Goal: Information Seeking & Learning: Learn about a topic

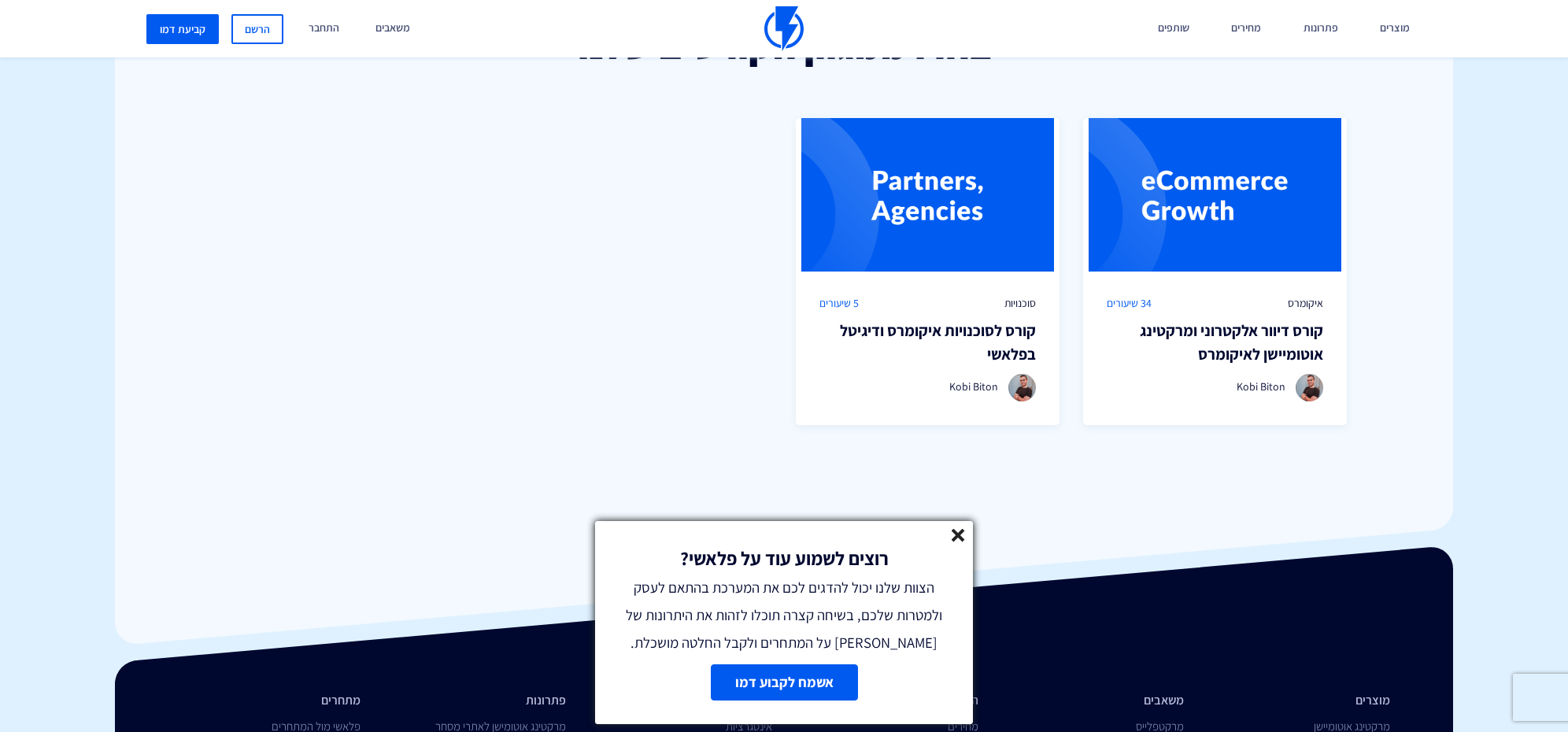
scroll to position [1183, 0]
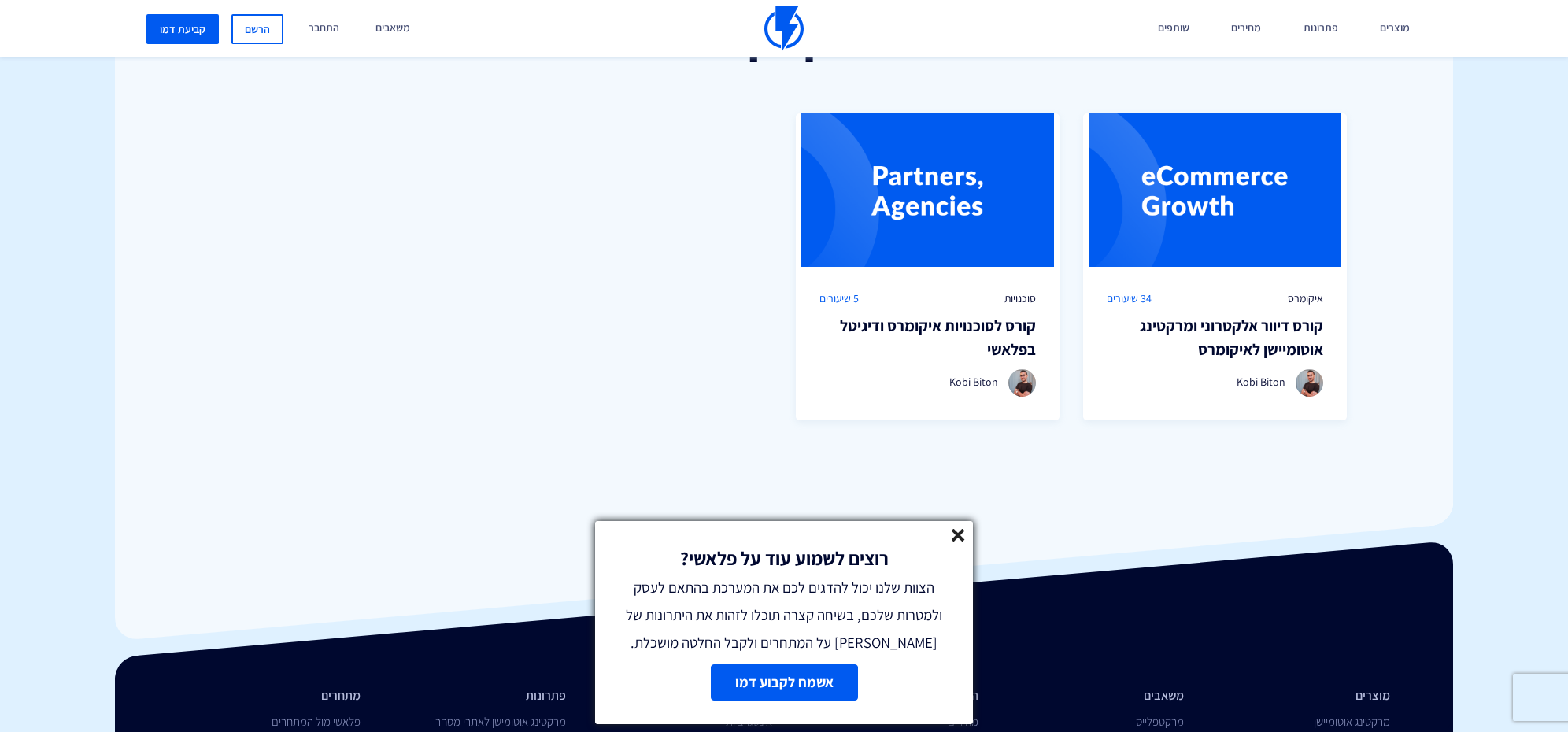
click at [955, 529] on line at bounding box center [958, 535] width 11 height 11
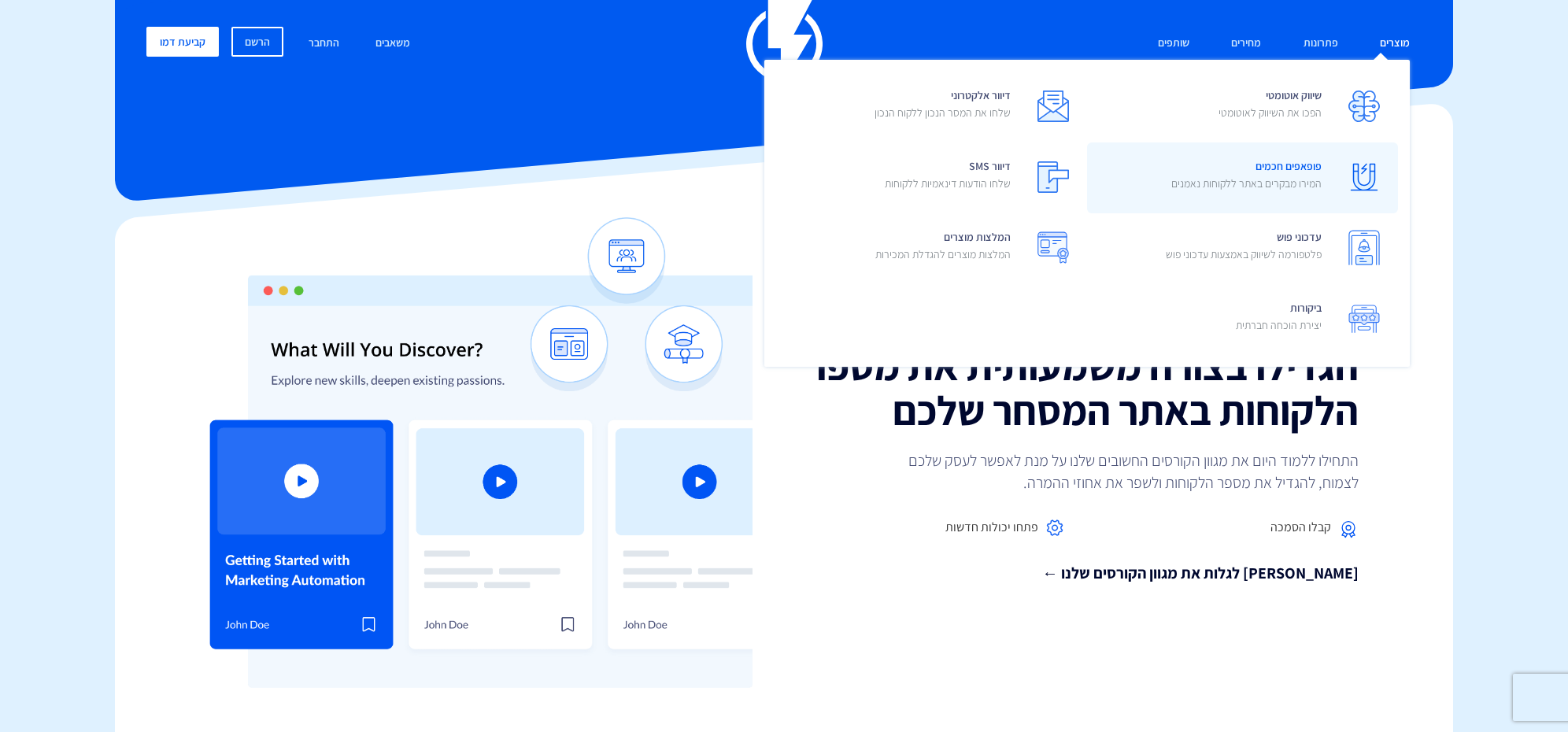
scroll to position [17, 0]
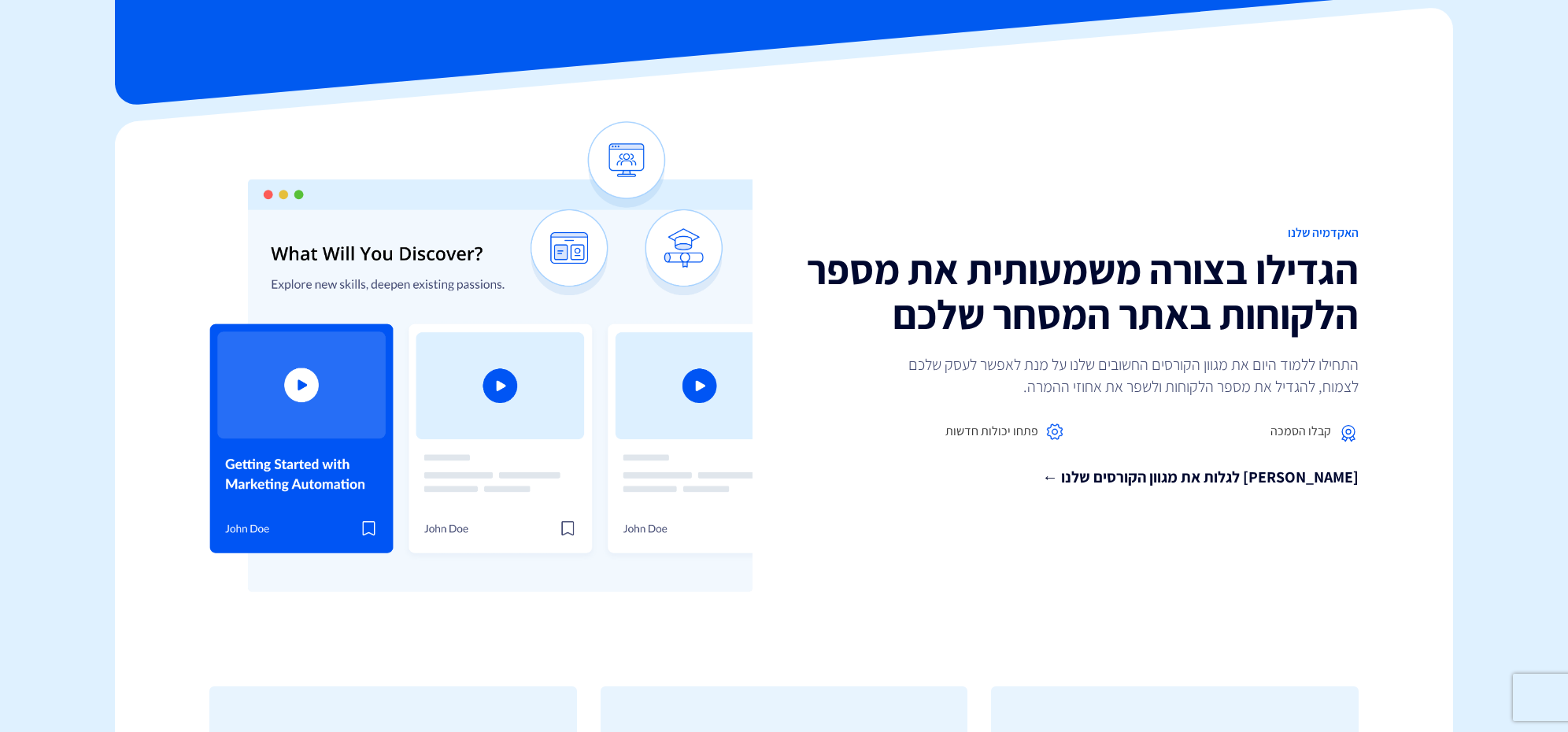
scroll to position [117, 0]
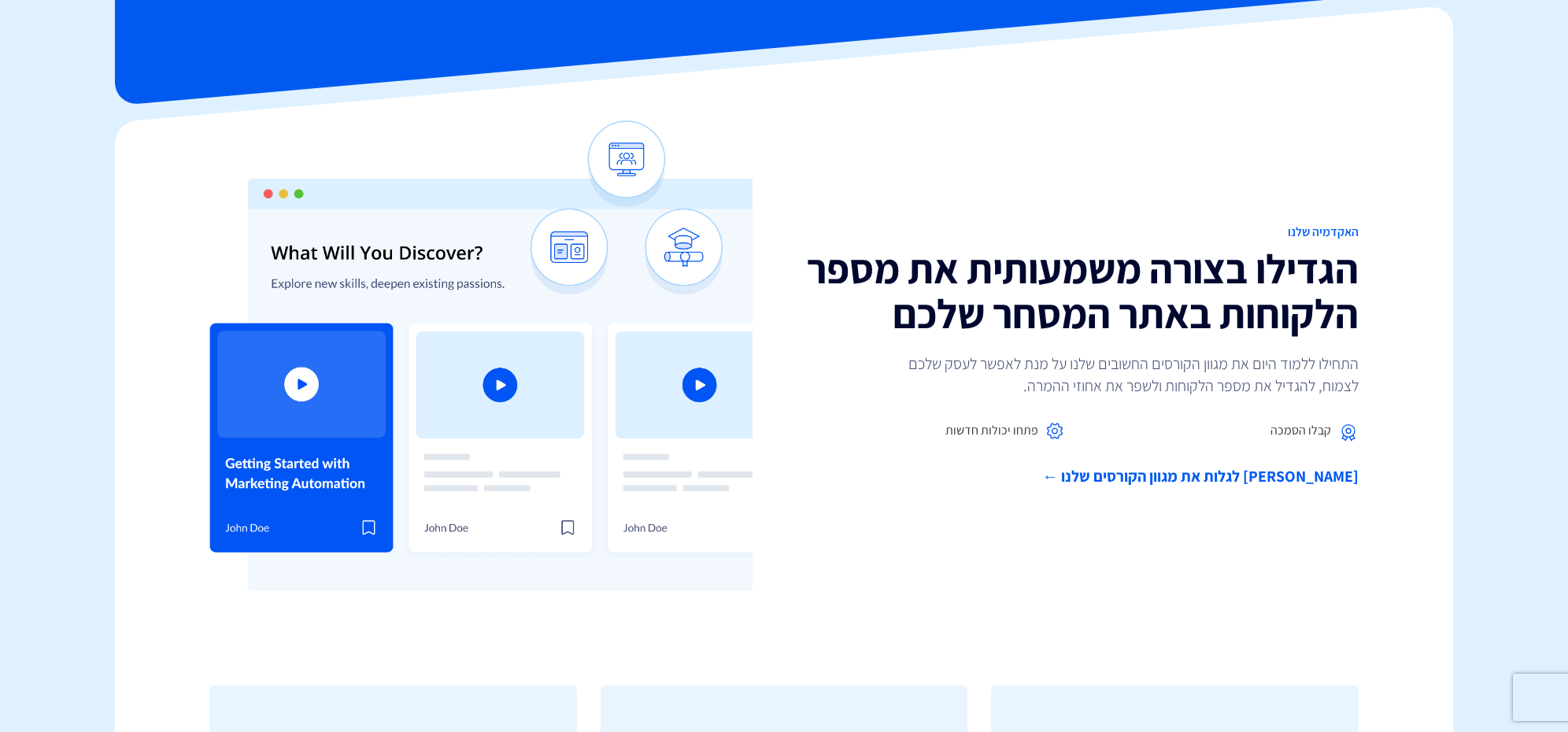
click at [1286, 477] on link "[PERSON_NAME] לגלות את מגוון הקורסים שלנו ←" at bounding box center [1077, 477] width 563 height 23
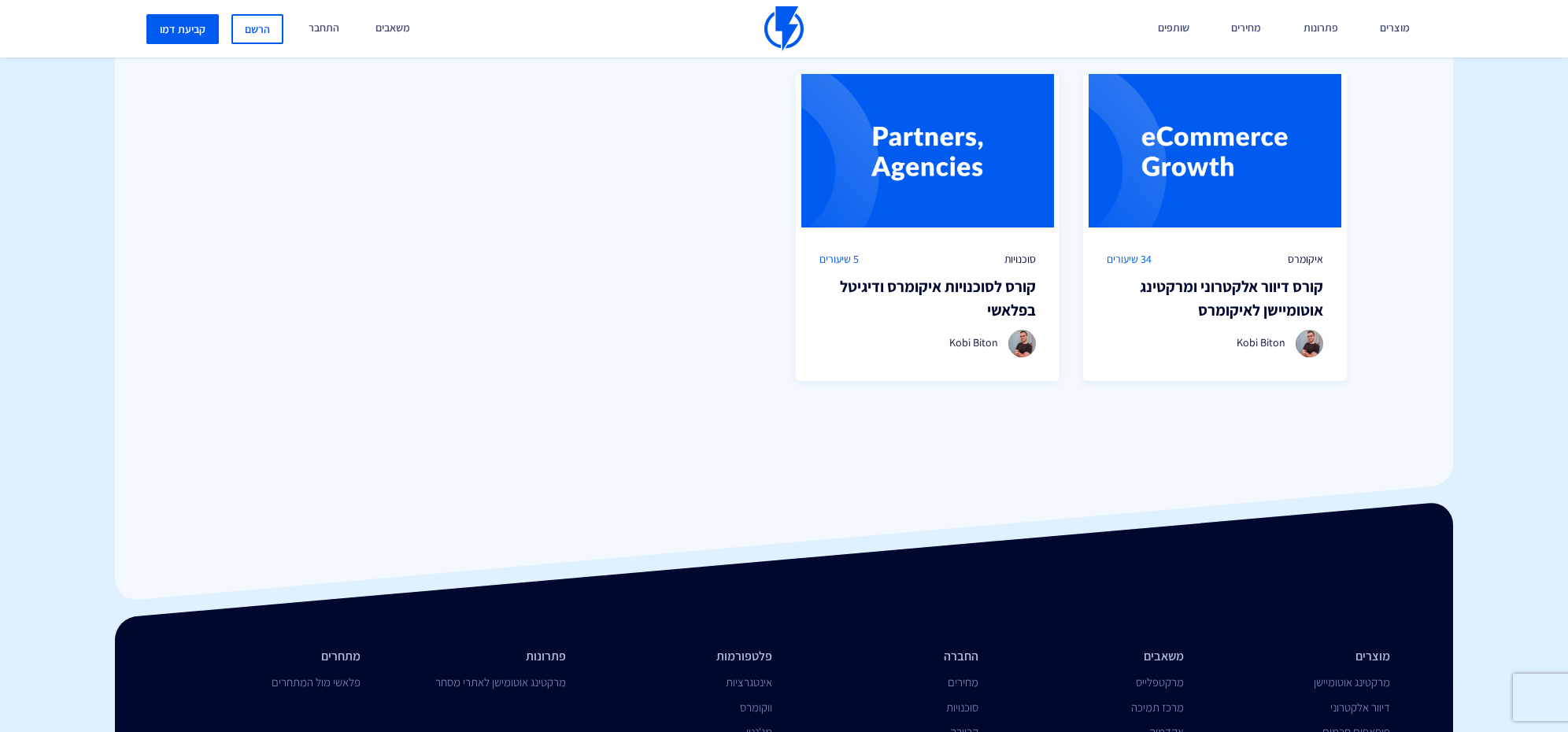
scroll to position [1212, 0]
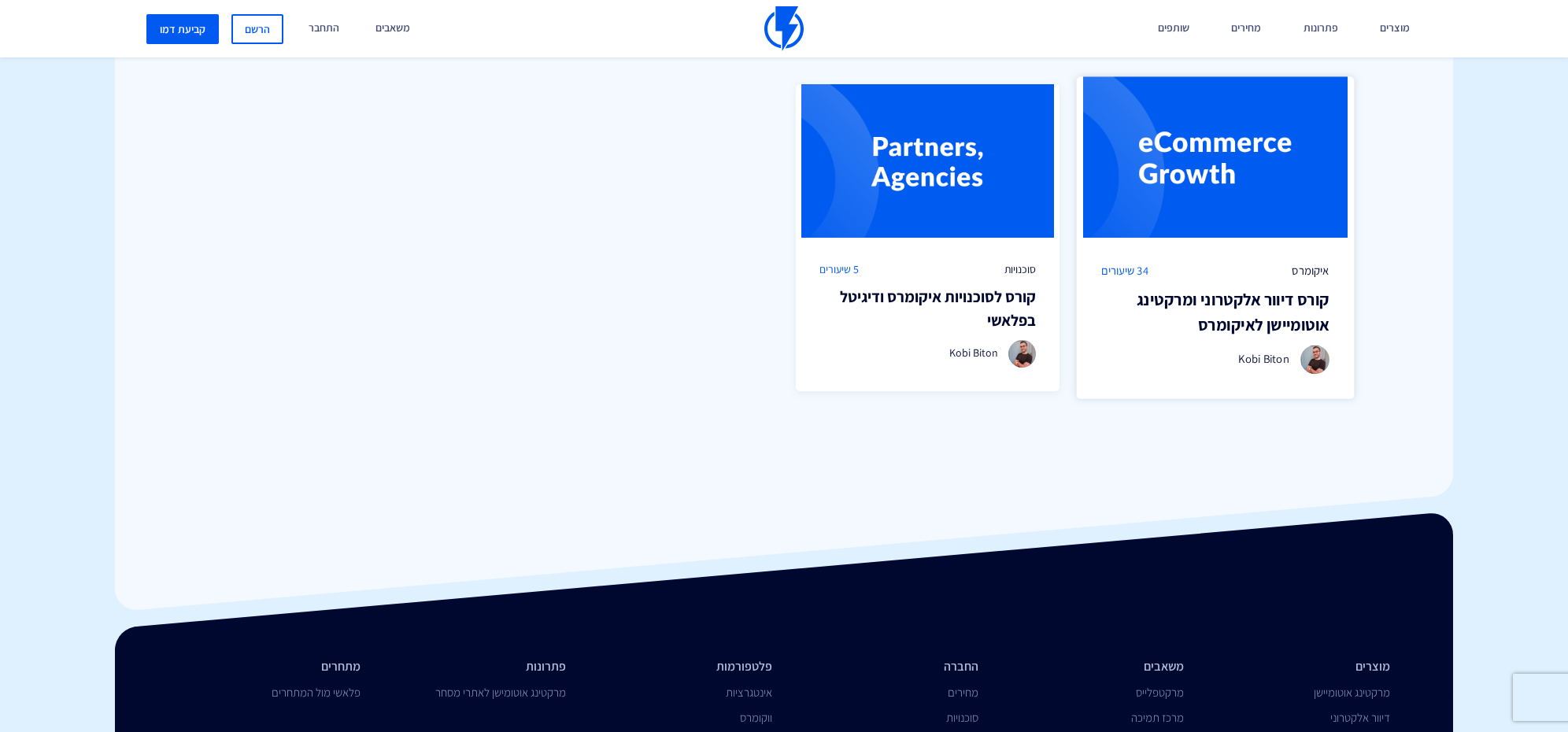
click at [1222, 166] on img at bounding box center [1215, 157] width 278 height 162
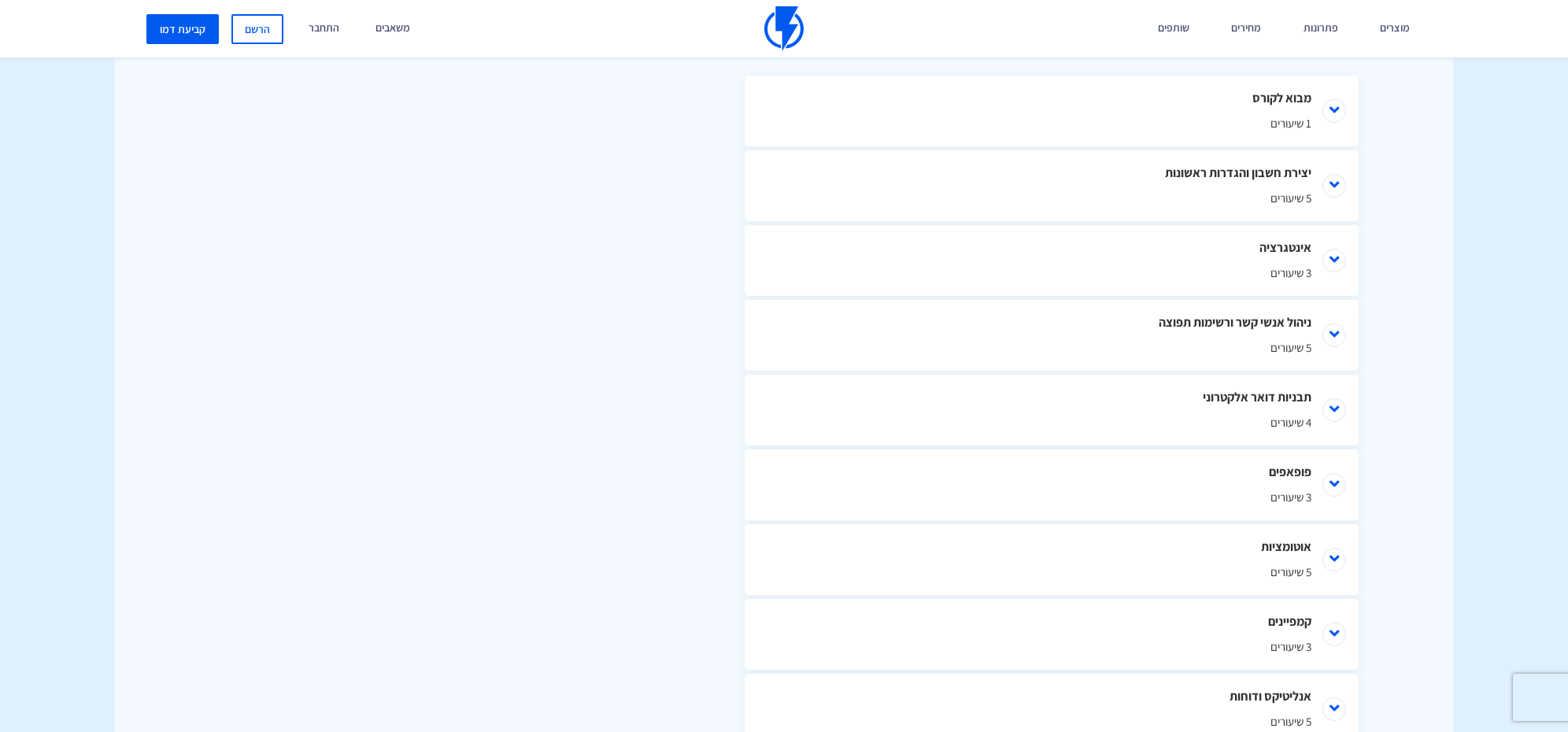
scroll to position [791, 0]
click at [1335, 326] on li "ניהול אנשי קשר ורשימות תפוצה 5 שיעורים" at bounding box center [1051, 331] width 614 height 71
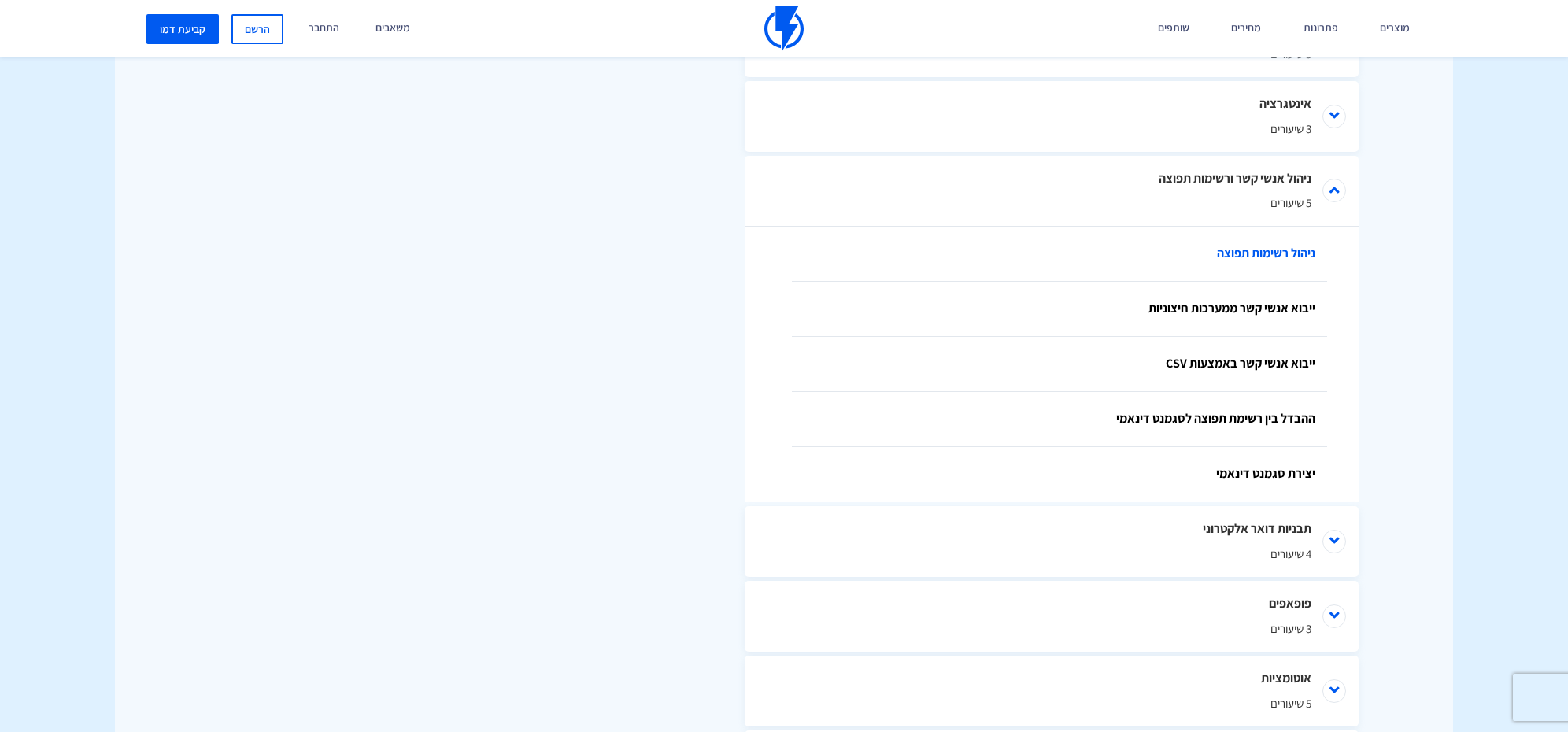
scroll to position [929, 0]
click at [1241, 251] on link "ניהול רשימות תפוצה" at bounding box center [1059, 256] width 535 height 55
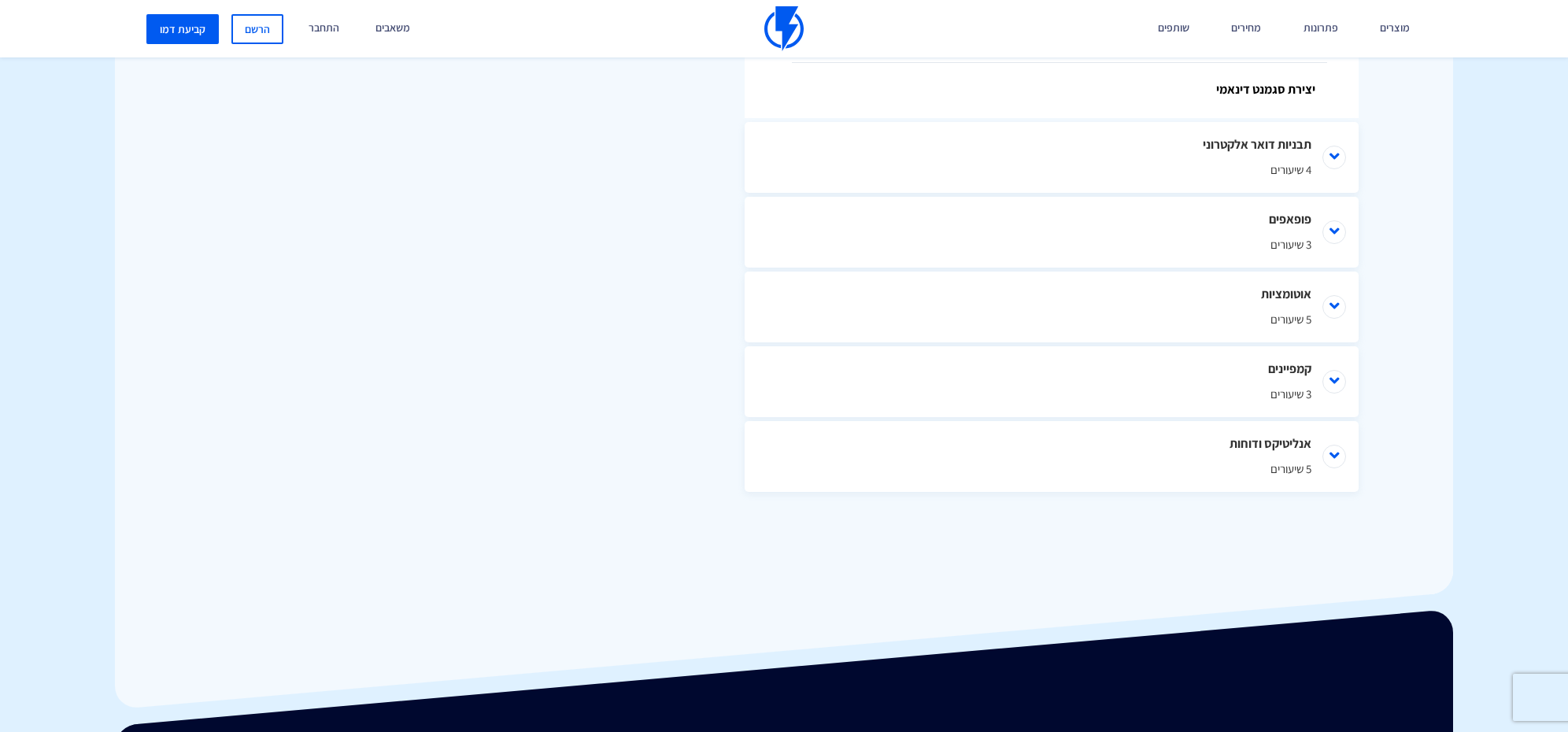
scroll to position [1316, 0]
click at [1328, 449] on li "אנליטיקס ודוחות 5 שיעורים" at bounding box center [1051, 455] width 614 height 71
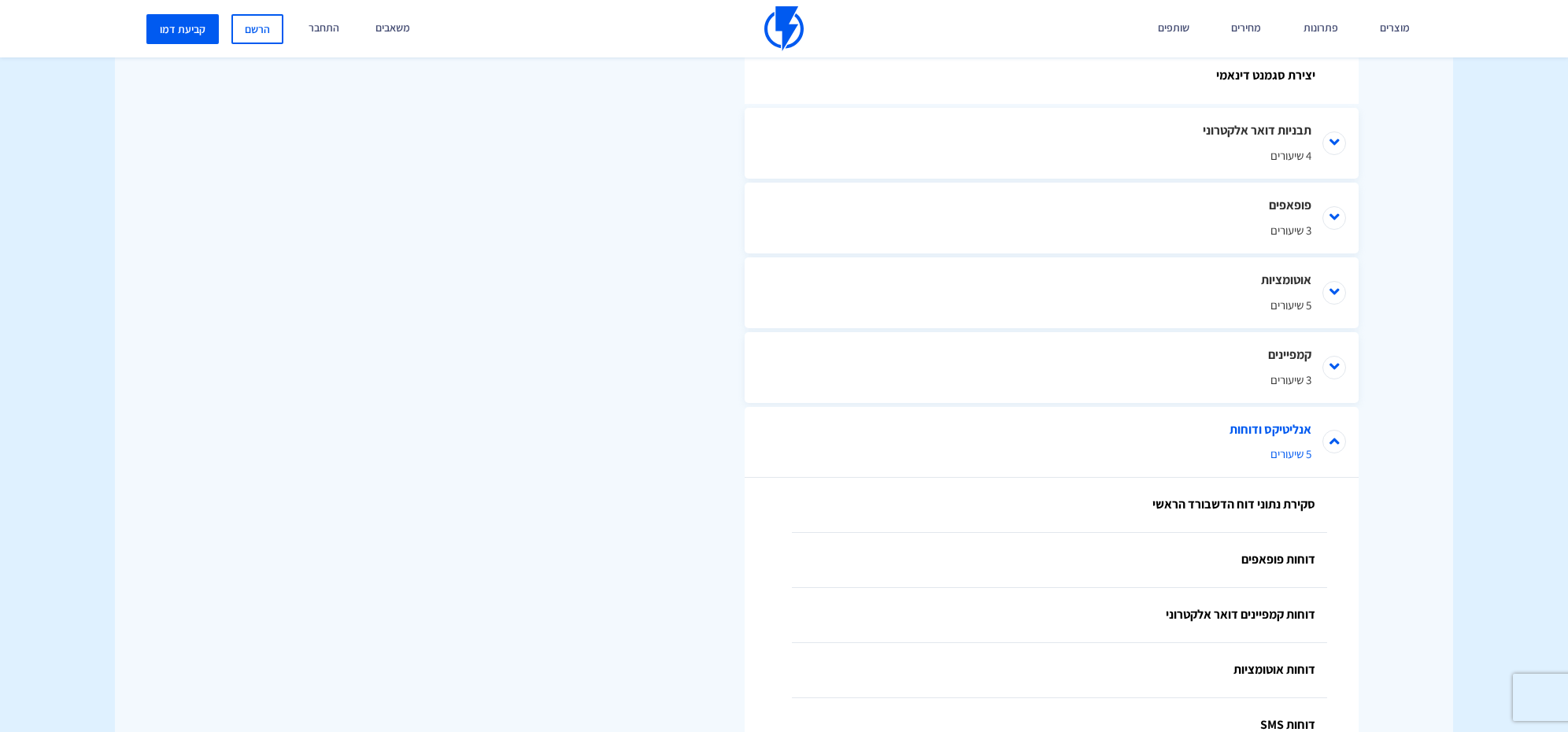
scroll to position [1318, 0]
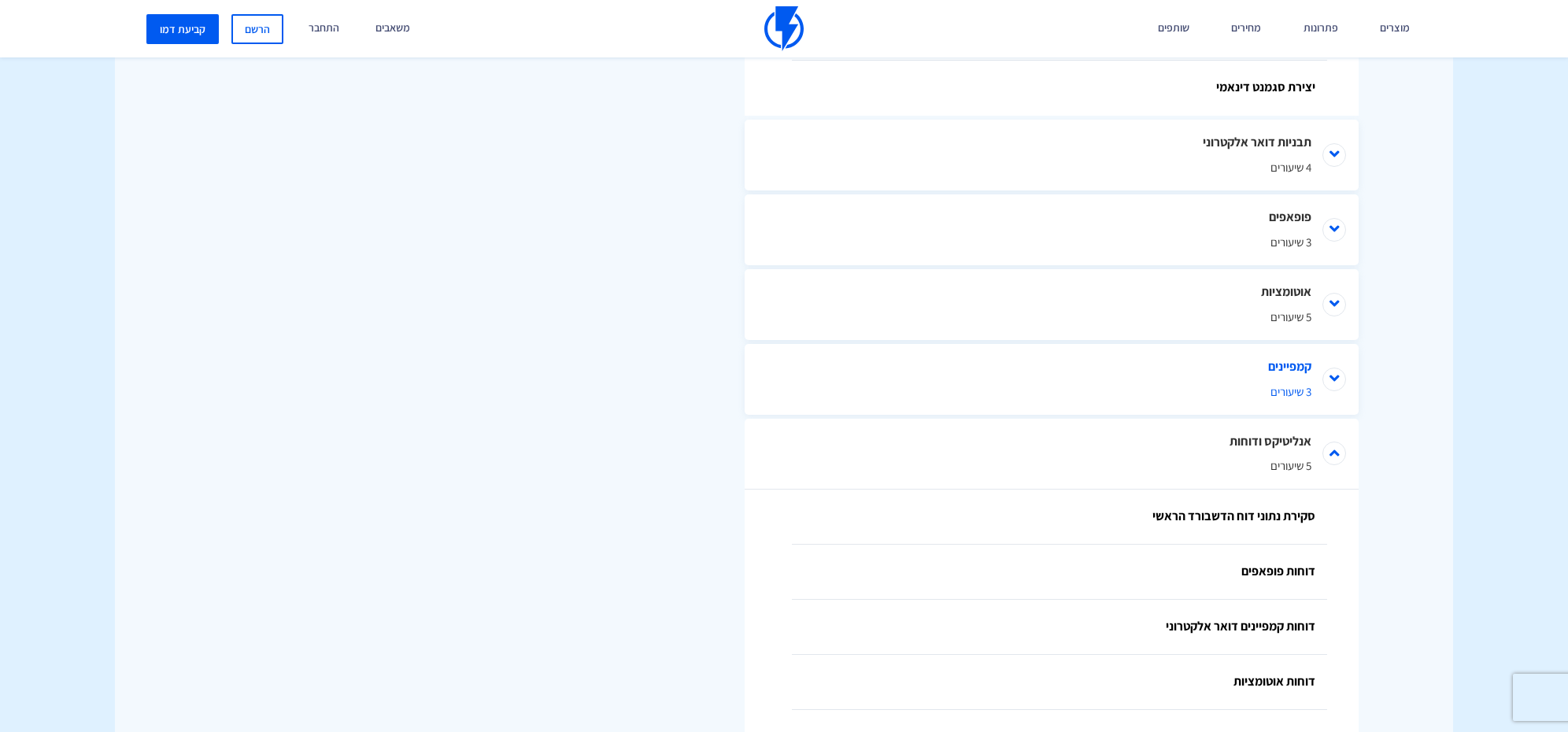
click at [1328, 373] on li "קמפיינים 3 שיעורים" at bounding box center [1051, 379] width 614 height 71
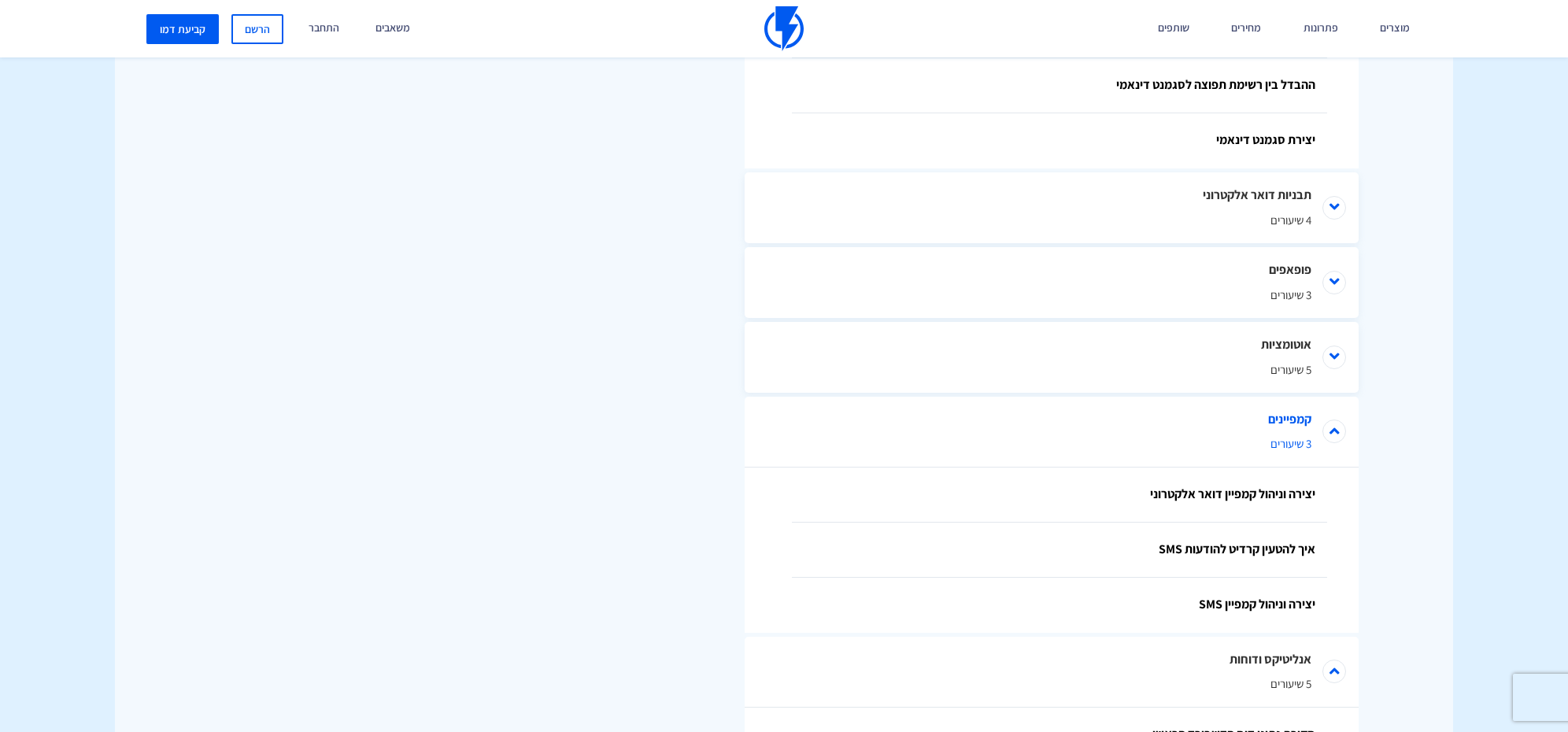
scroll to position [1231, 0]
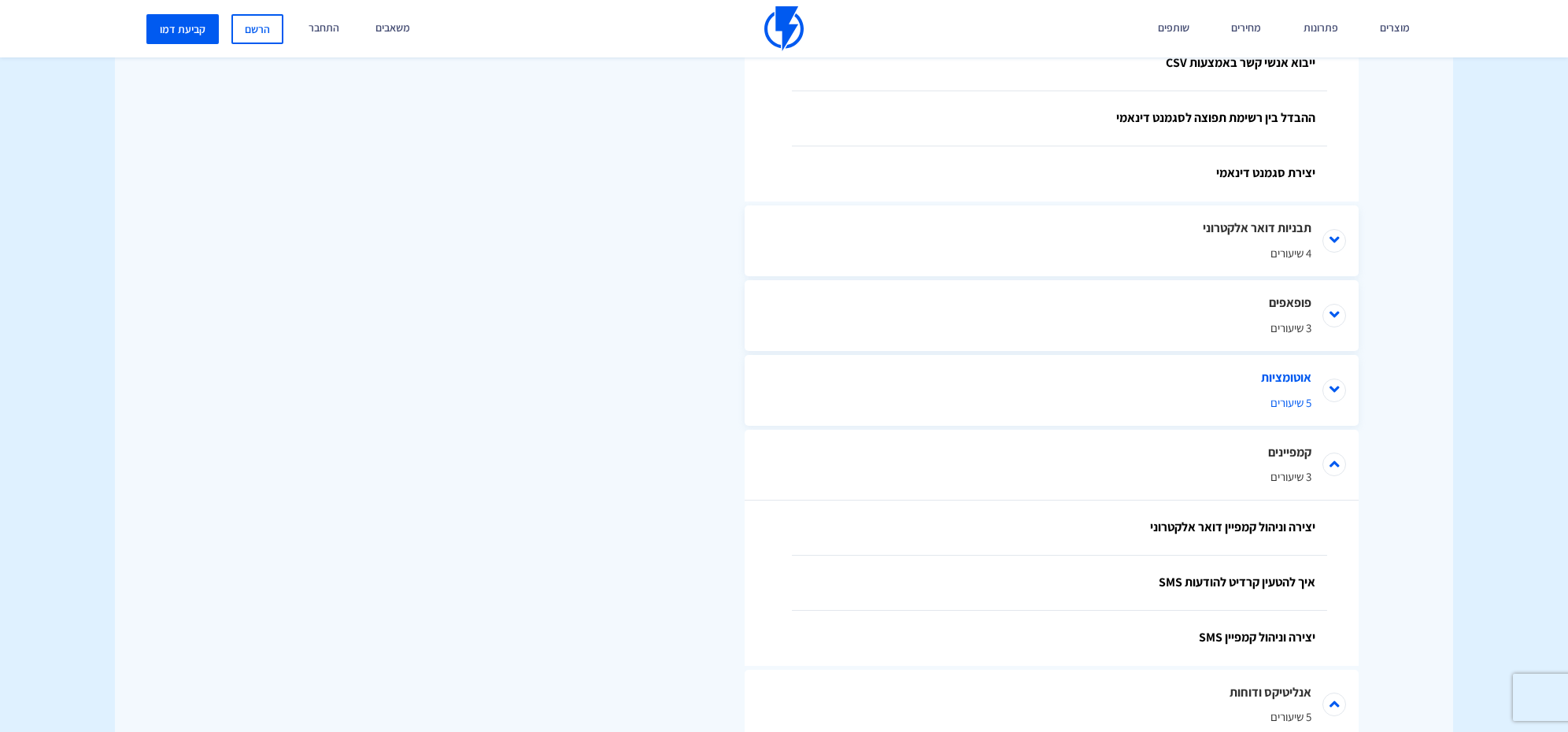
click at [1333, 388] on li "אוטומציות 5 שיעורים" at bounding box center [1051, 390] width 614 height 71
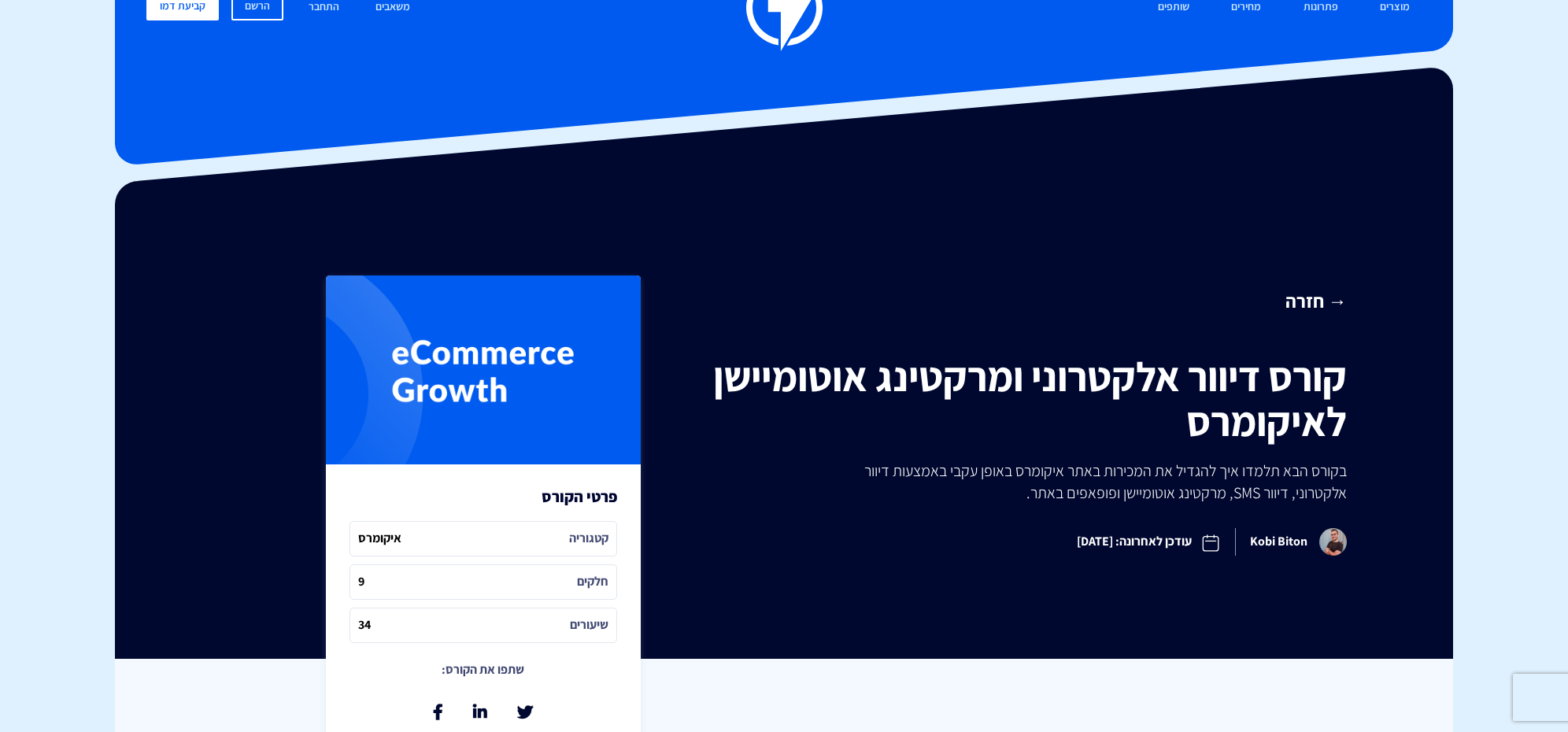
scroll to position [0, 0]
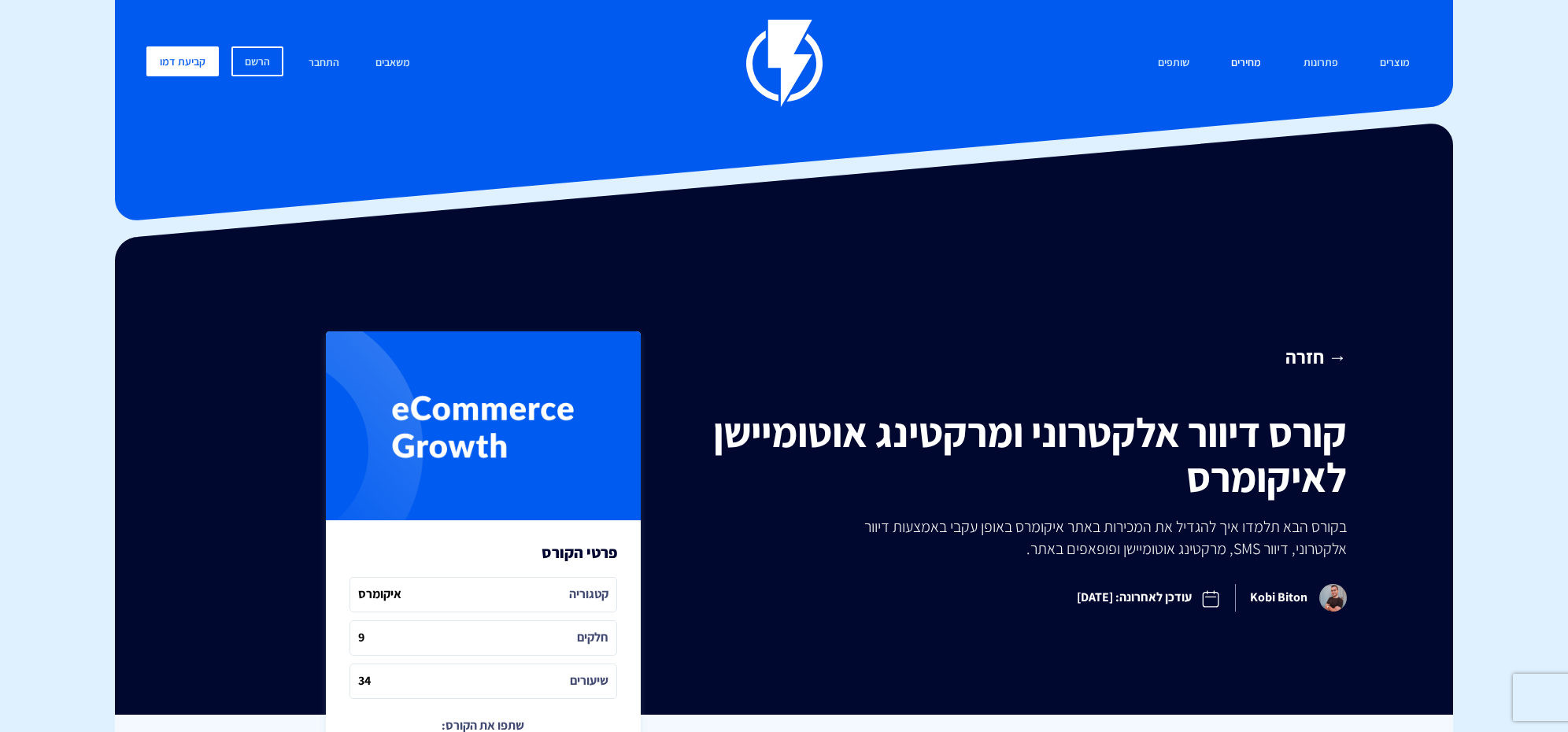
click at [1243, 64] on link "מחירים" at bounding box center [1246, 63] width 54 height 33
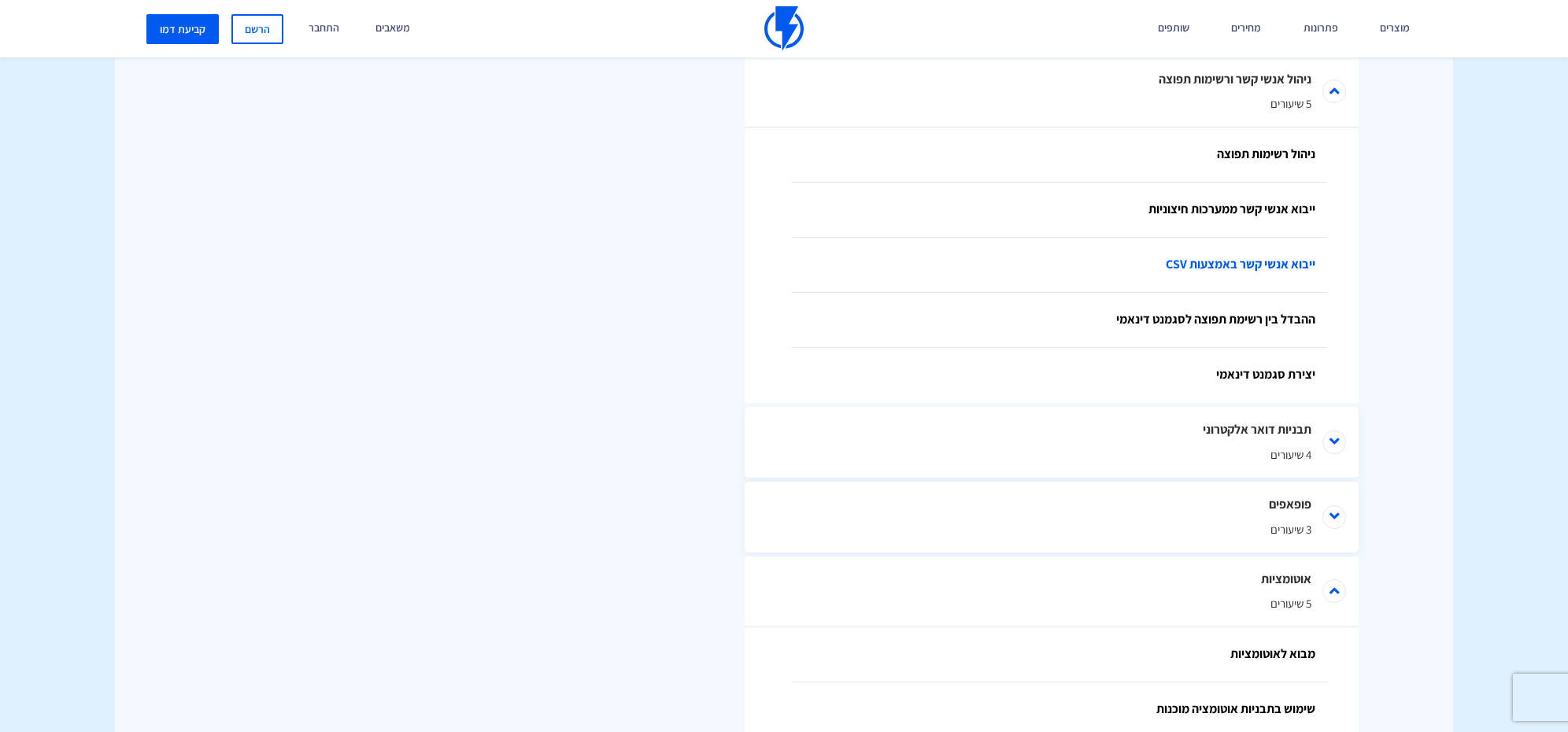
scroll to position [1022, 0]
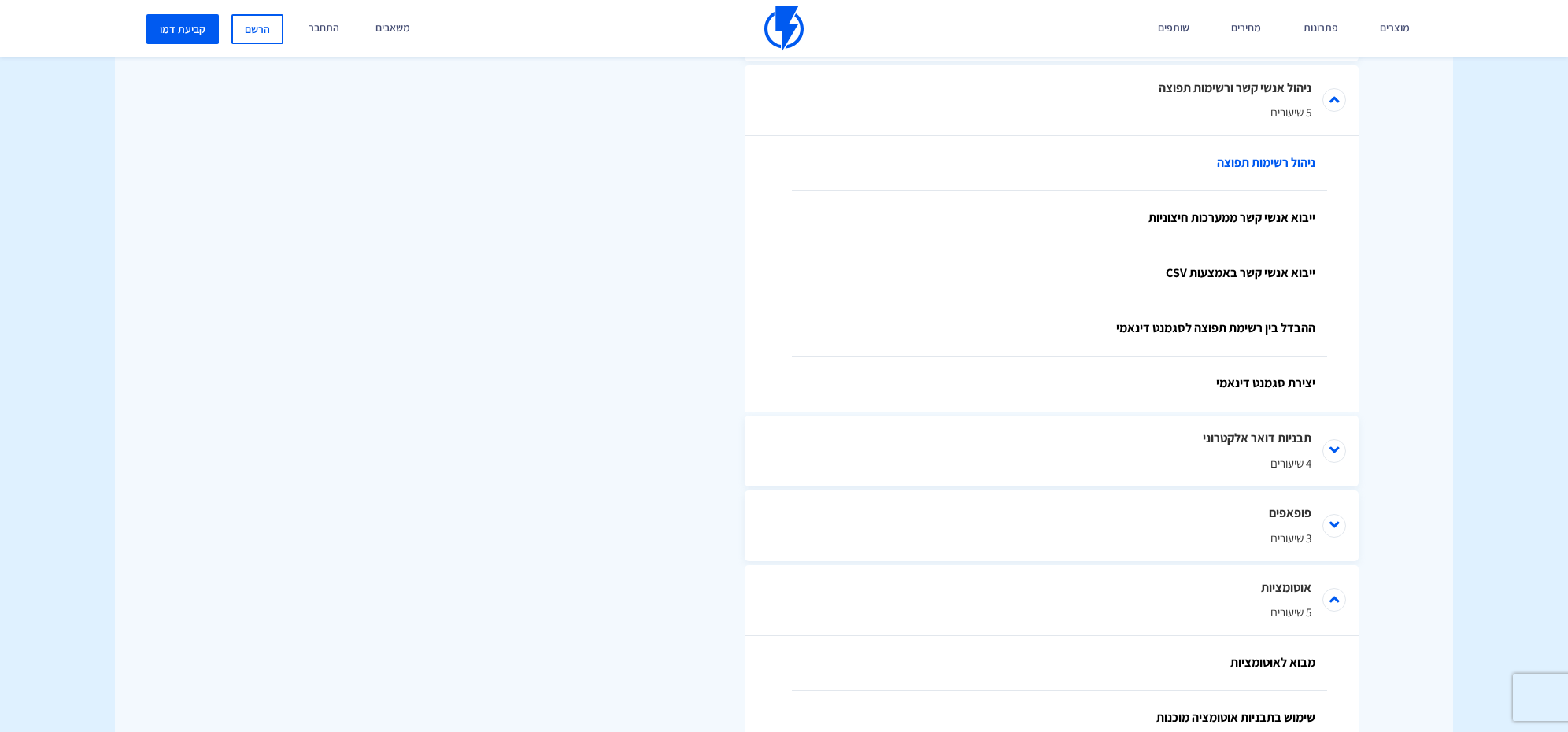
click at [1278, 166] on link "ניהול רשימות תפוצה" at bounding box center [1059, 164] width 535 height 55
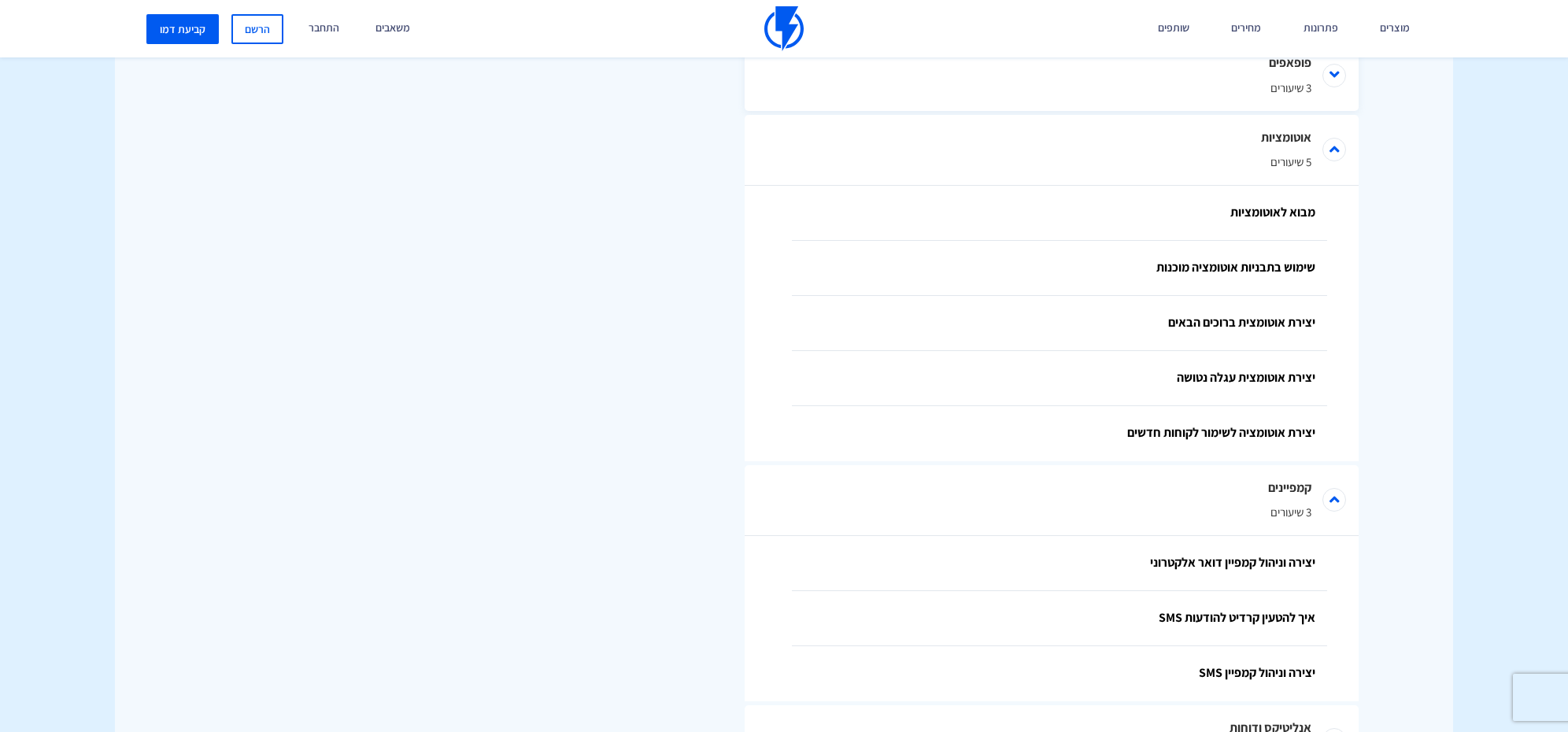
scroll to position [1476, 0]
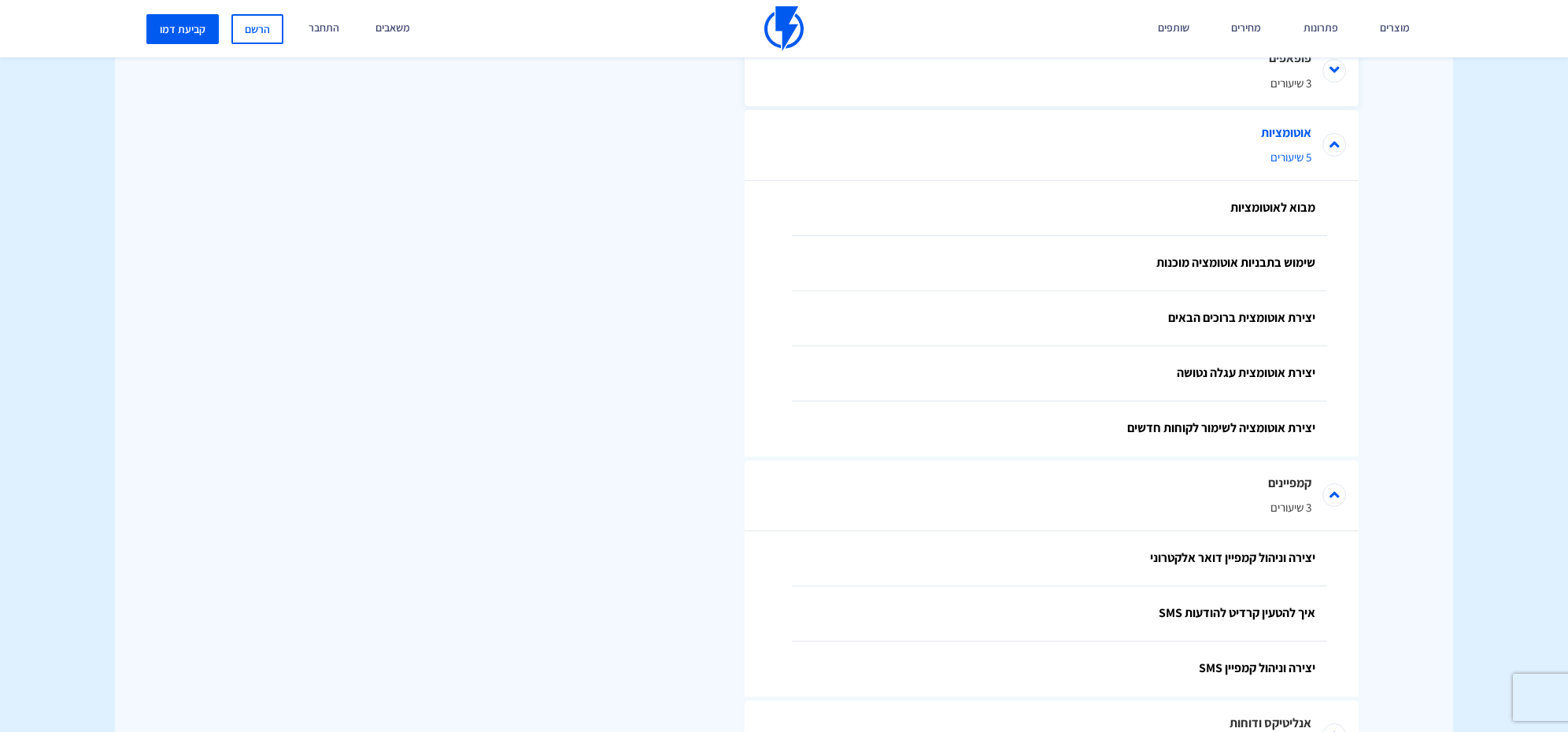
click at [1333, 141] on li "אוטומציות 5 שיעורים" at bounding box center [1051, 145] width 614 height 71
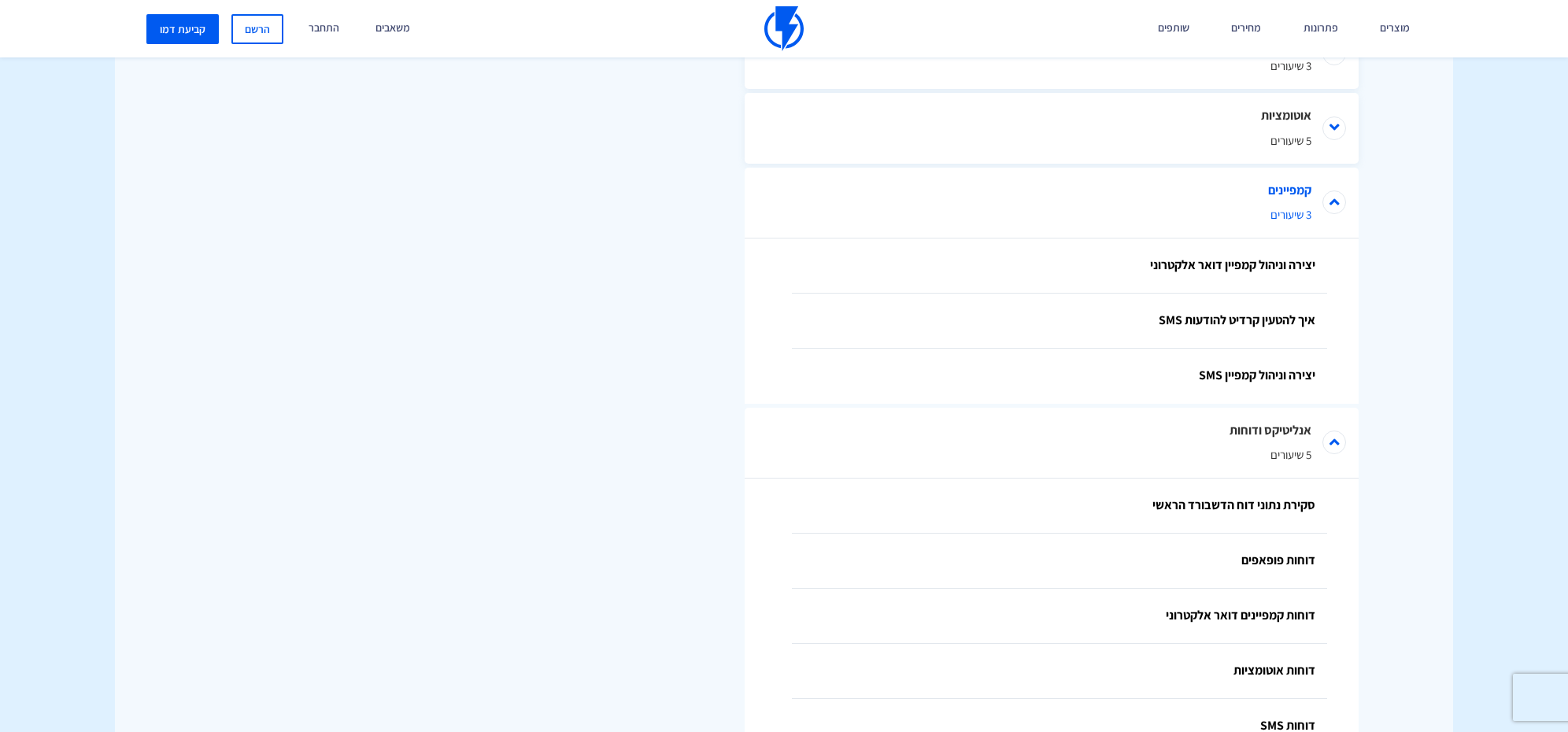
click at [1333, 206] on li "קמפיינים 3 שיעורים" at bounding box center [1051, 203] width 614 height 71
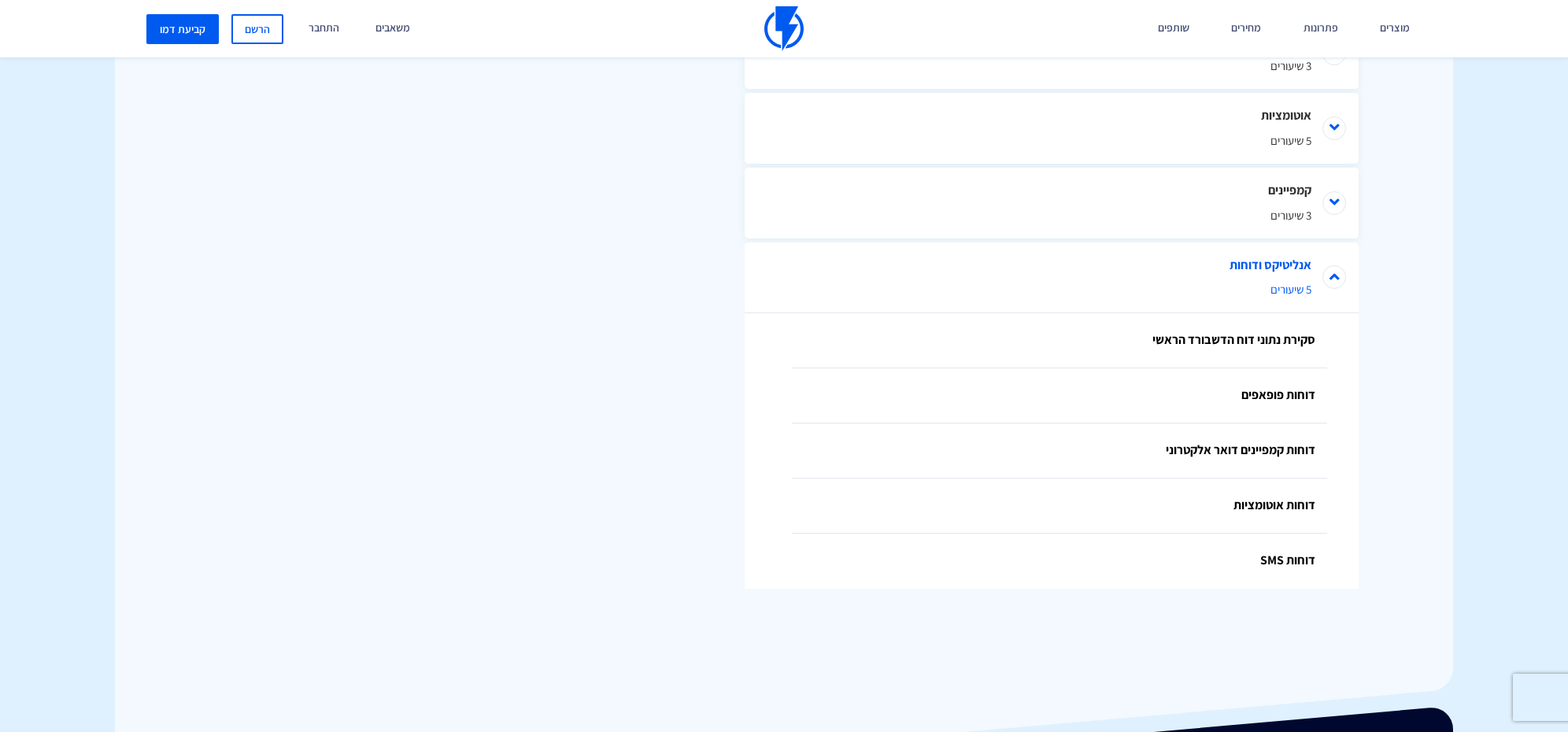
click at [1328, 273] on li "אנליטיקס ודוחות 5 שיעורים" at bounding box center [1051, 277] width 614 height 71
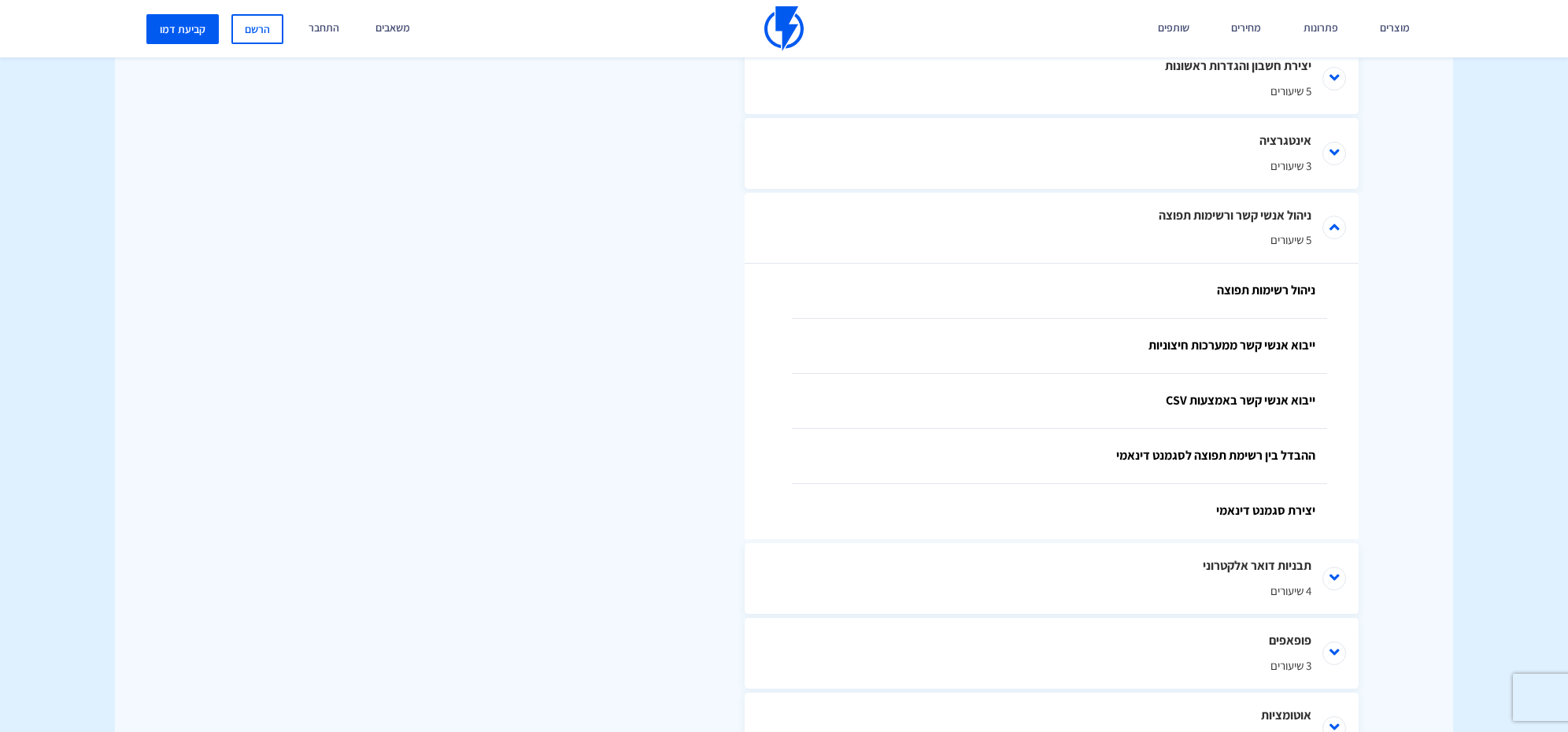
scroll to position [896, 0]
